Goal: Obtain resource: Download file/media

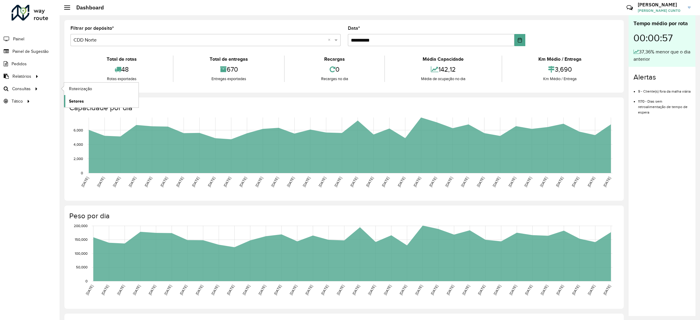
click at [72, 101] on span "Setores" at bounding box center [76, 101] width 15 height 6
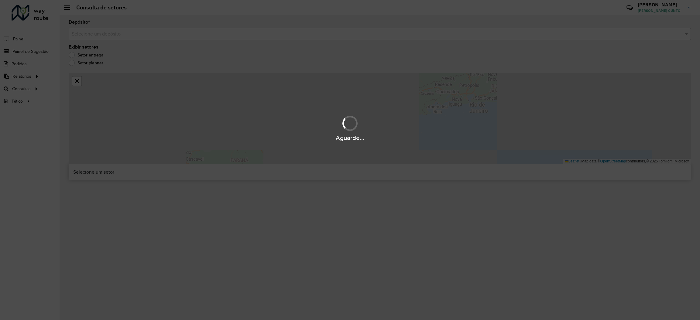
click at [65, 101] on hb-app "Aguarde... Pop-up bloqueado! Seu navegador bloqueou automáticamente a abertura …" at bounding box center [350, 160] width 700 height 320
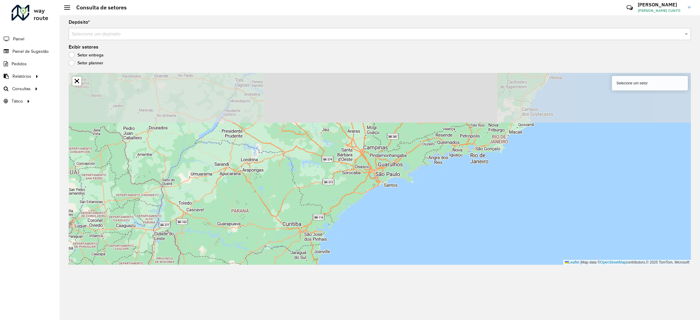
click at [325, 39] on div "Selecione um depósito" at bounding box center [380, 34] width 623 height 12
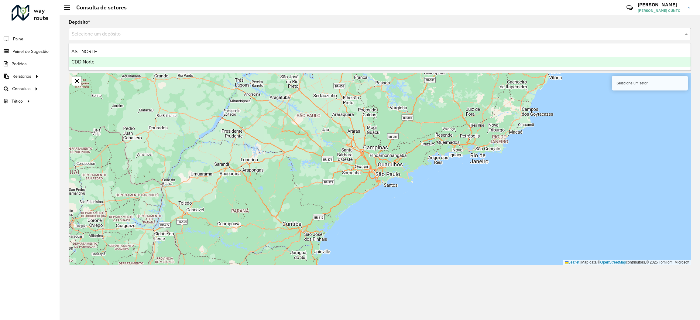
click at [105, 59] on div "CDD Norte" at bounding box center [380, 62] width 622 height 10
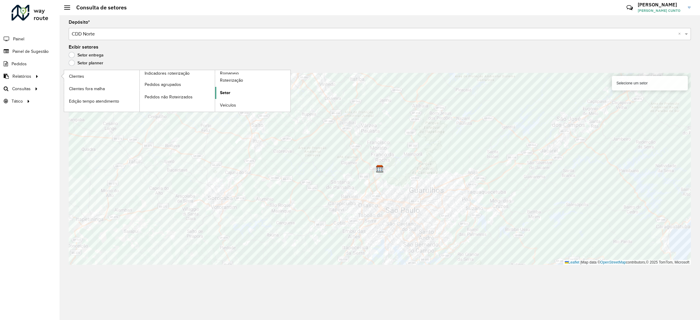
click at [227, 92] on span "Setor" at bounding box center [225, 93] width 10 height 6
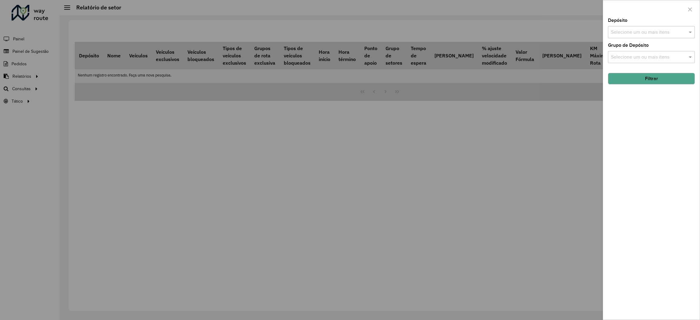
click at [650, 30] on input "text" at bounding box center [649, 32] width 78 height 7
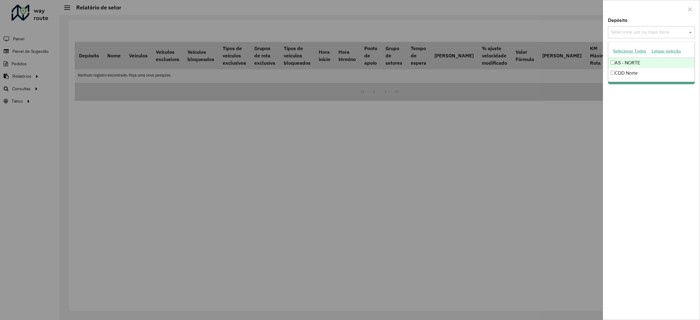
click at [634, 74] on div "CDD Norte" at bounding box center [652, 73] width 86 height 10
drag, startPoint x: 658, startPoint y: 114, endPoint x: 658, endPoint y: 109, distance: 5.2
click at [658, 112] on div "Depósito Selecione um ou mais itens CDD Norte × × Grupo de Depósito Selecione u…" at bounding box center [651, 169] width 97 height 302
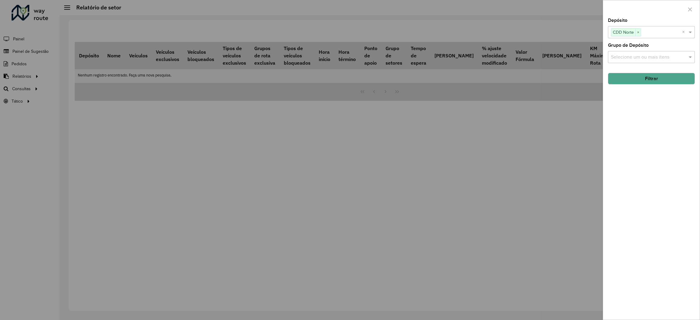
click at [657, 79] on button "Filtrar" at bounding box center [651, 79] width 87 height 12
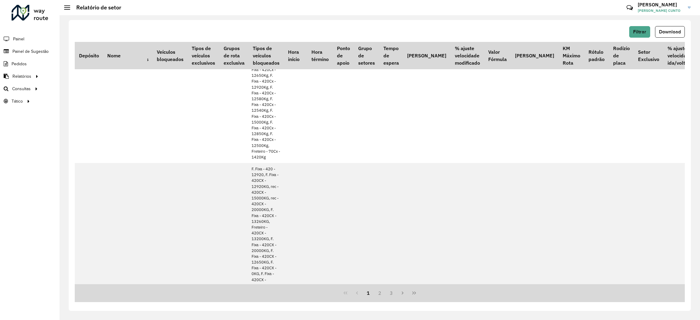
scroll to position [0, 53]
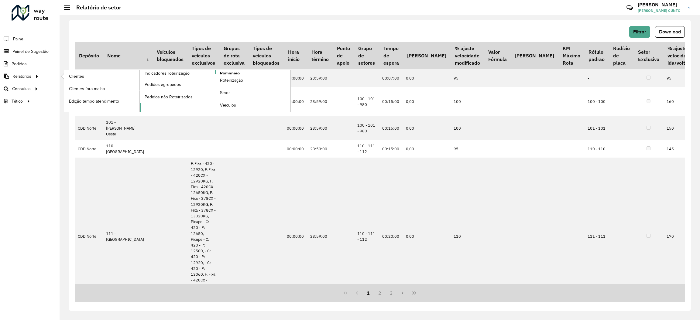
click at [251, 74] on link "Romaneio" at bounding box center [215, 91] width 151 height 42
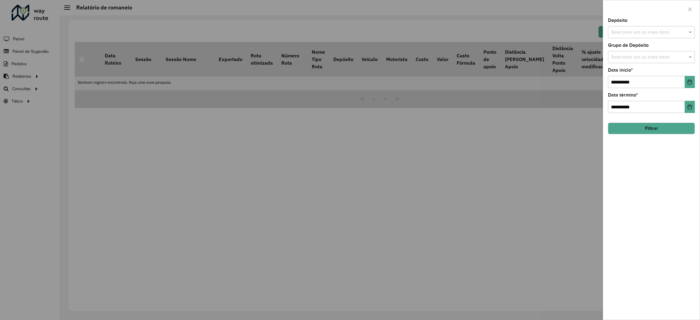
click at [648, 30] on input "text" at bounding box center [649, 32] width 78 height 7
click at [634, 70] on div "CDD Norte" at bounding box center [652, 73] width 86 height 10
click at [672, 136] on div "**********" at bounding box center [651, 169] width 97 height 302
click at [692, 85] on button "Choose Date" at bounding box center [690, 82] width 10 height 12
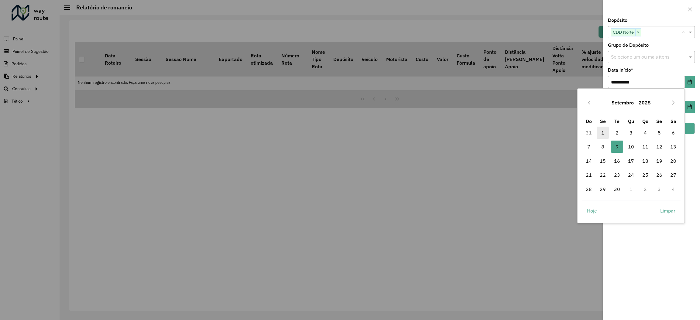
drag, startPoint x: 604, startPoint y: 135, endPoint x: 629, endPoint y: 139, distance: 25.0
click at [603, 135] on span "1" at bounding box center [603, 133] width 12 height 12
type input "**********"
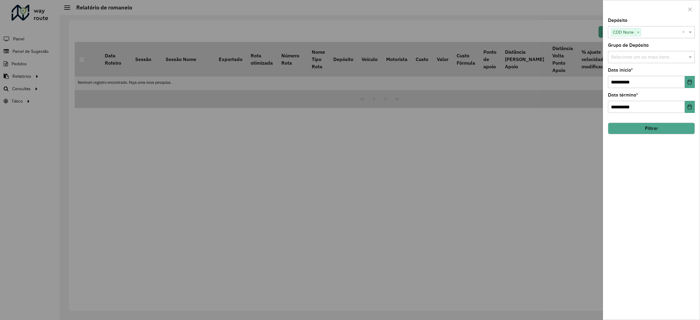
click at [685, 134] on button "Filtrar" at bounding box center [651, 129] width 87 height 12
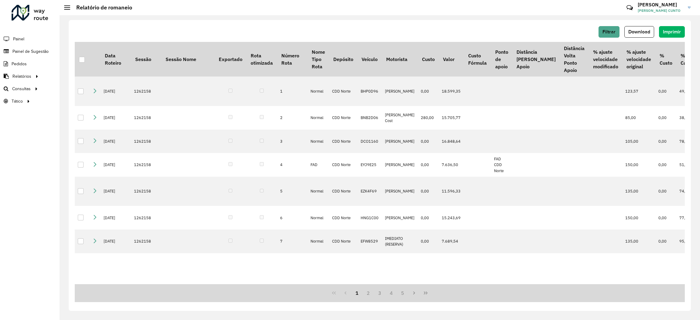
click at [646, 32] on span "Download" at bounding box center [640, 31] width 22 height 5
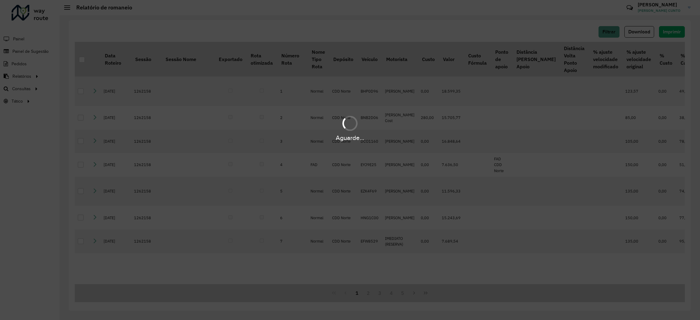
click at [670, 85] on div "Aguarde..." at bounding box center [350, 160] width 700 height 320
